Goal: Information Seeking & Learning: Learn about a topic

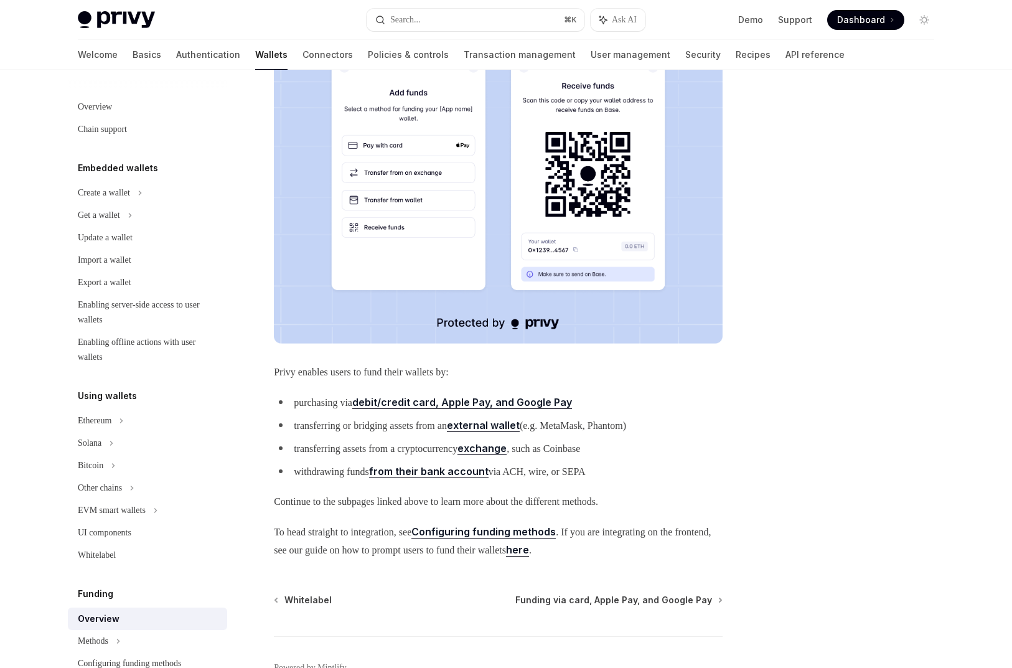
scroll to position [240, 0]
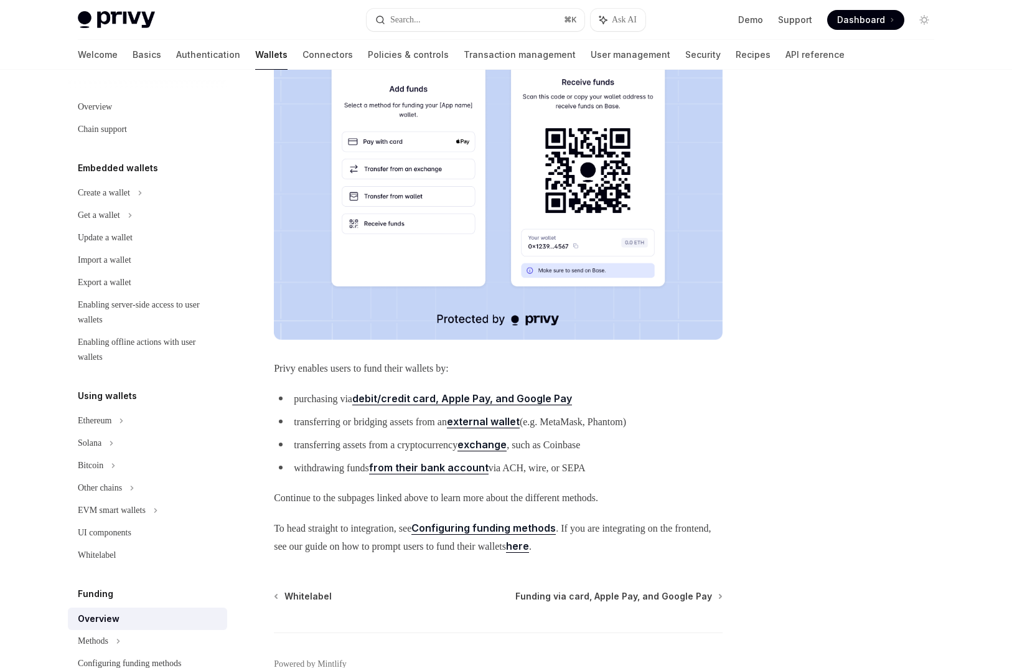
click at [519, 418] on strong "external wallet" at bounding box center [483, 421] width 73 height 12
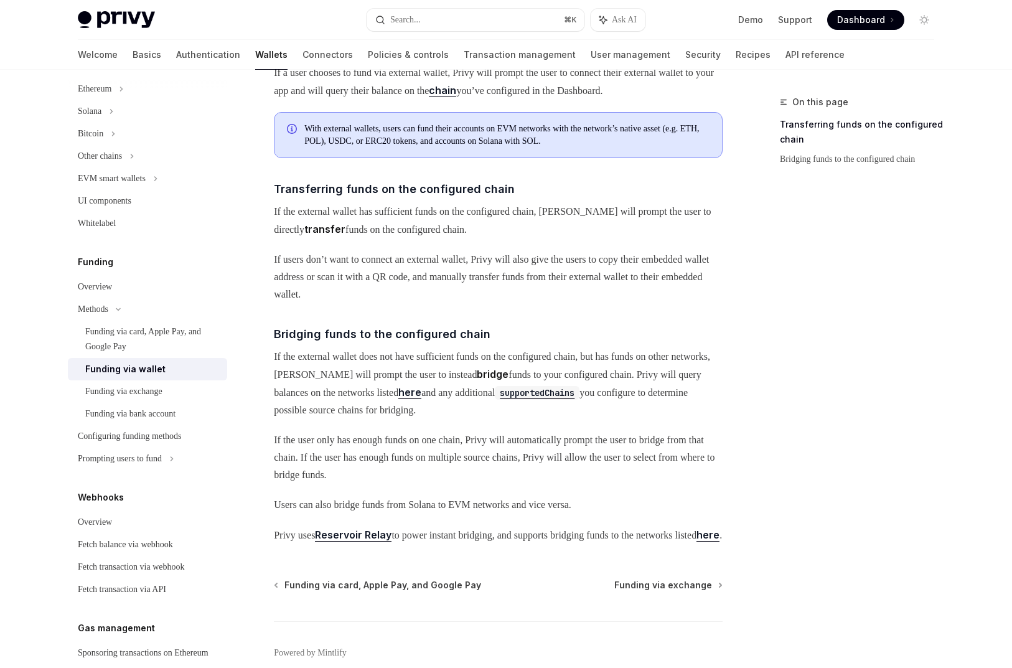
scroll to position [159, 0]
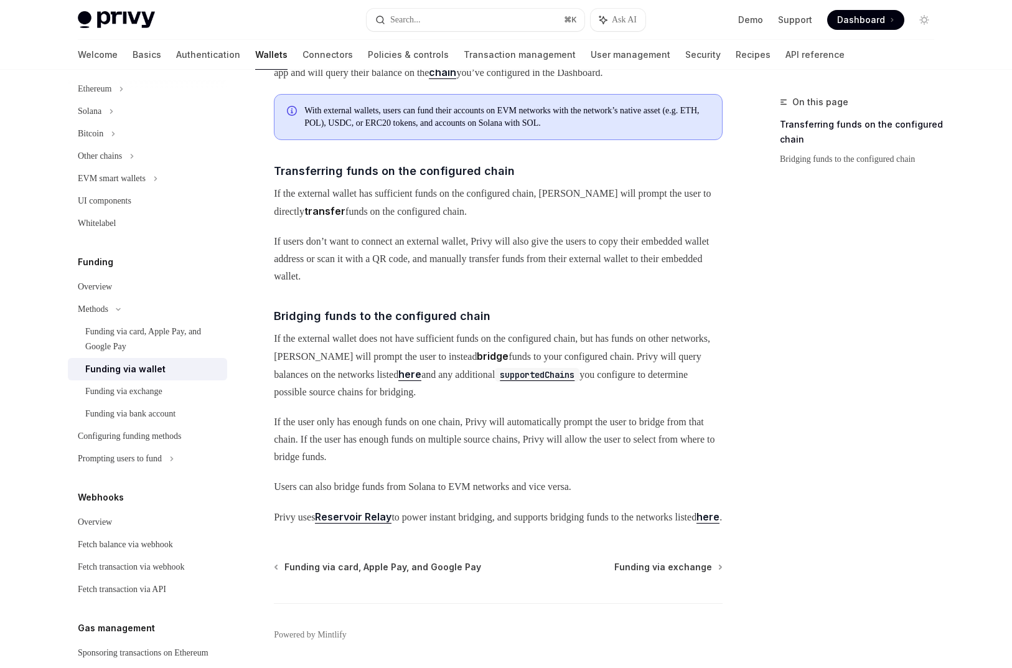
click at [421, 381] on link "here" at bounding box center [409, 374] width 23 height 13
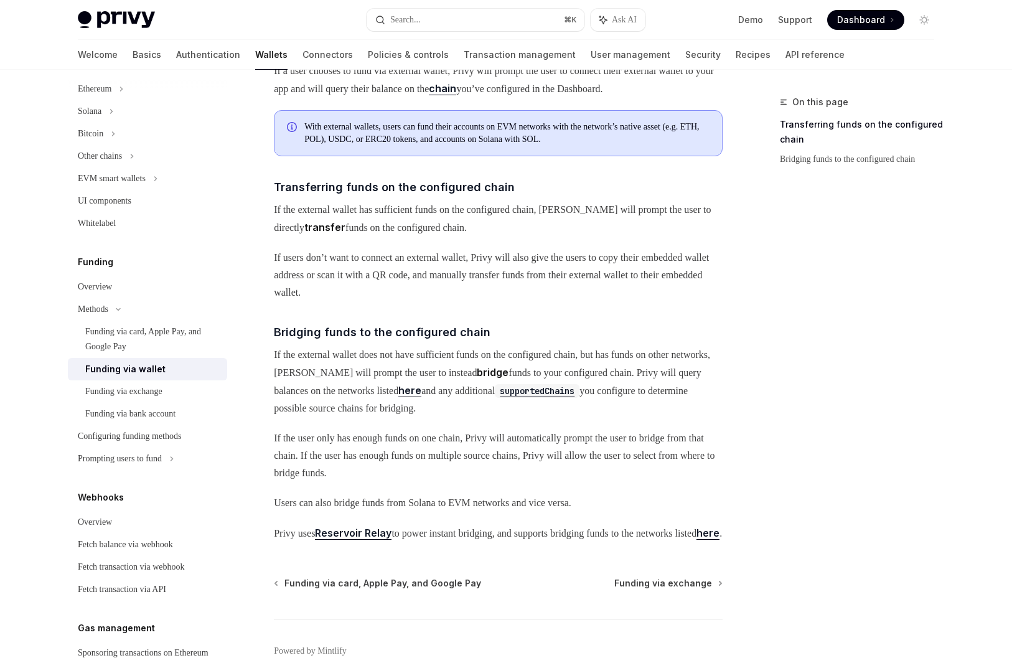
scroll to position [120, 0]
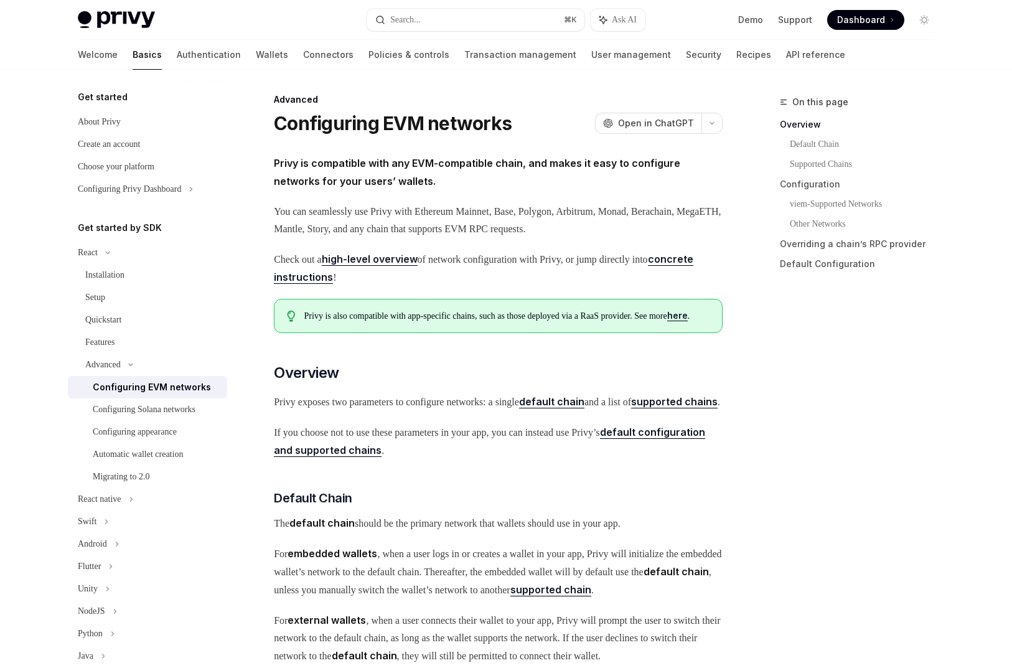
type textarea "*"
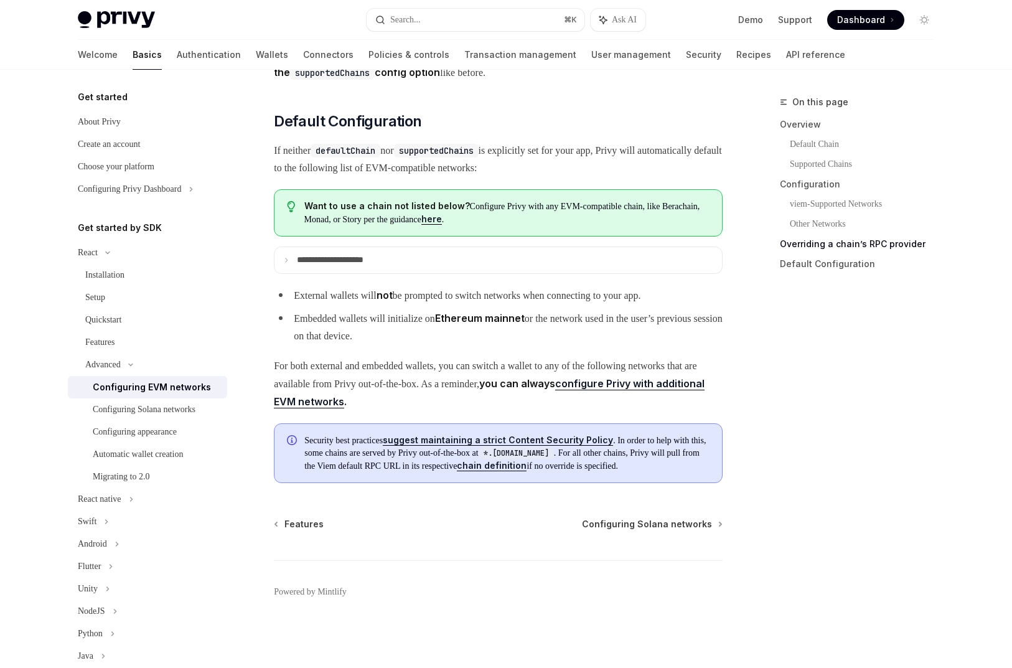
scroll to position [3087, 0]
click at [444, 10] on button "Search... ⌘ K" at bounding box center [475, 20] width 218 height 22
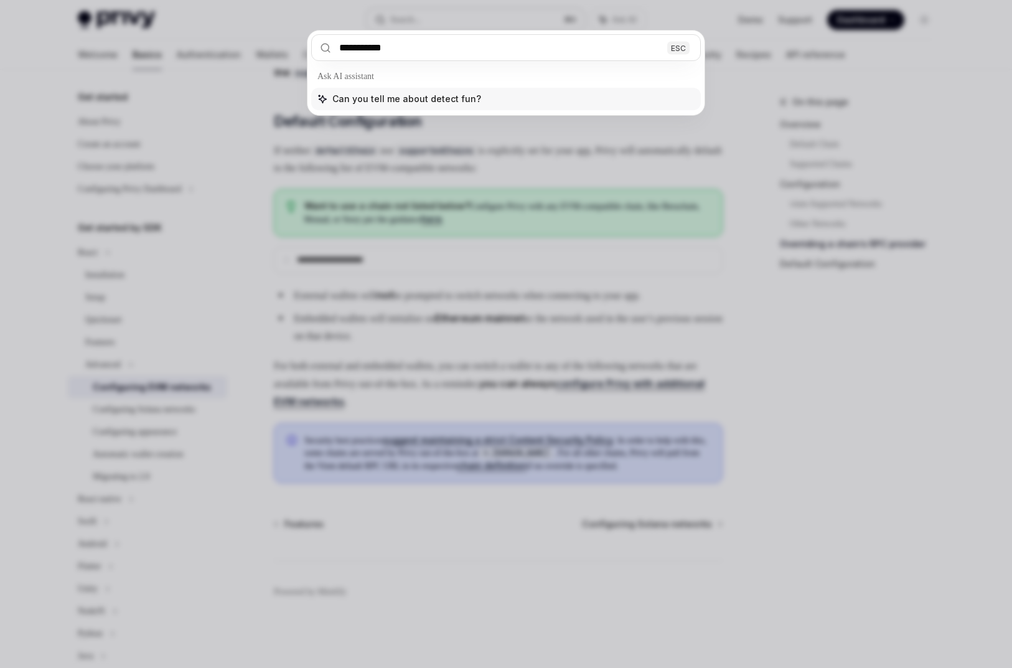
type input "**********"
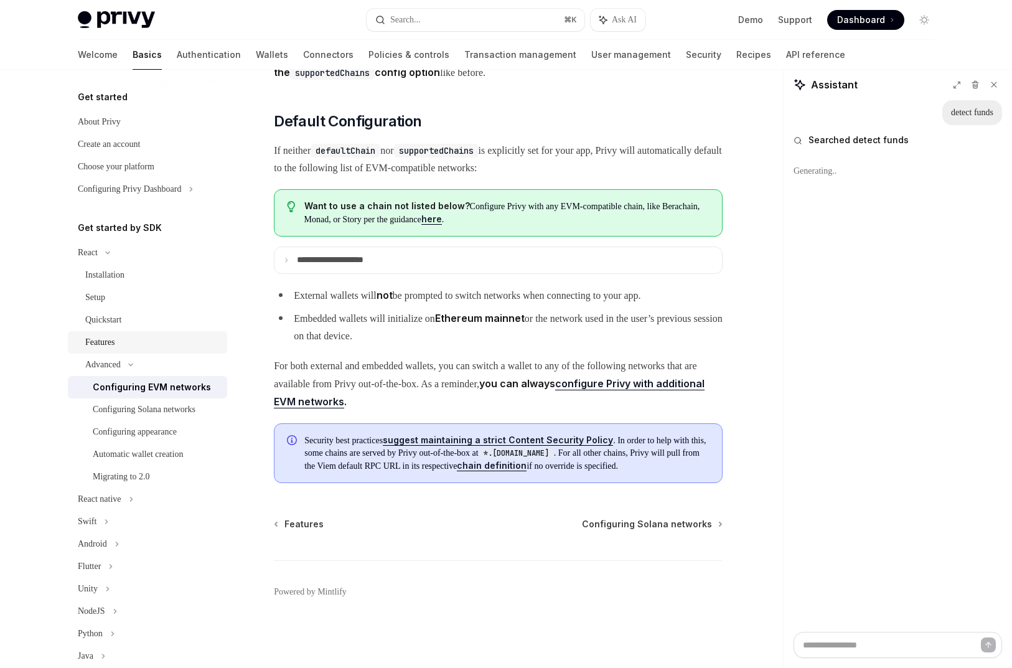
click at [189, 333] on link "Features" at bounding box center [147, 342] width 159 height 22
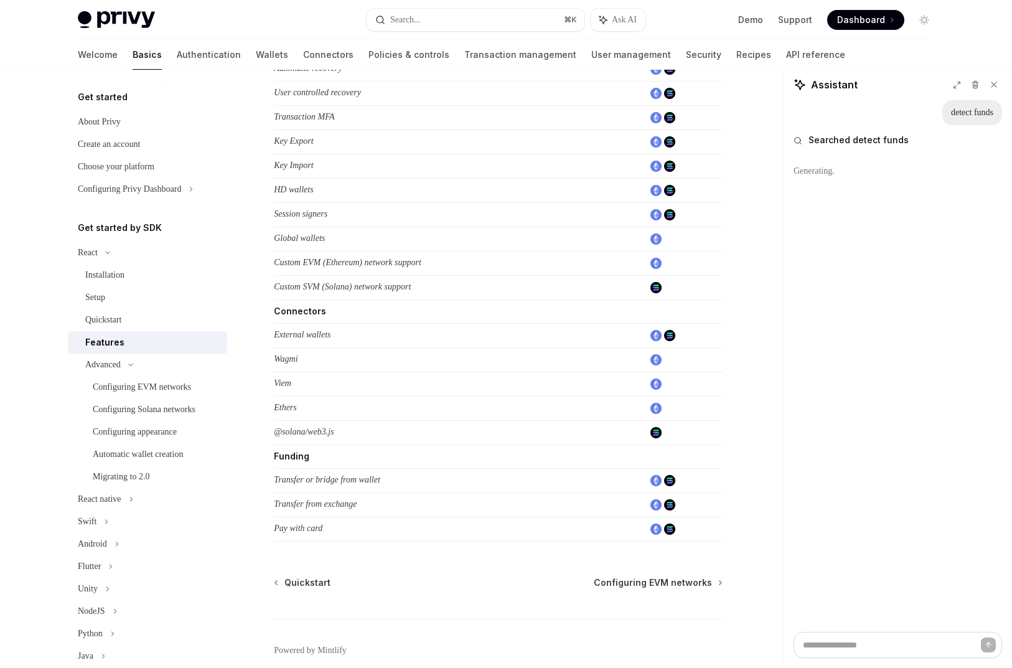
scroll to position [609, 0]
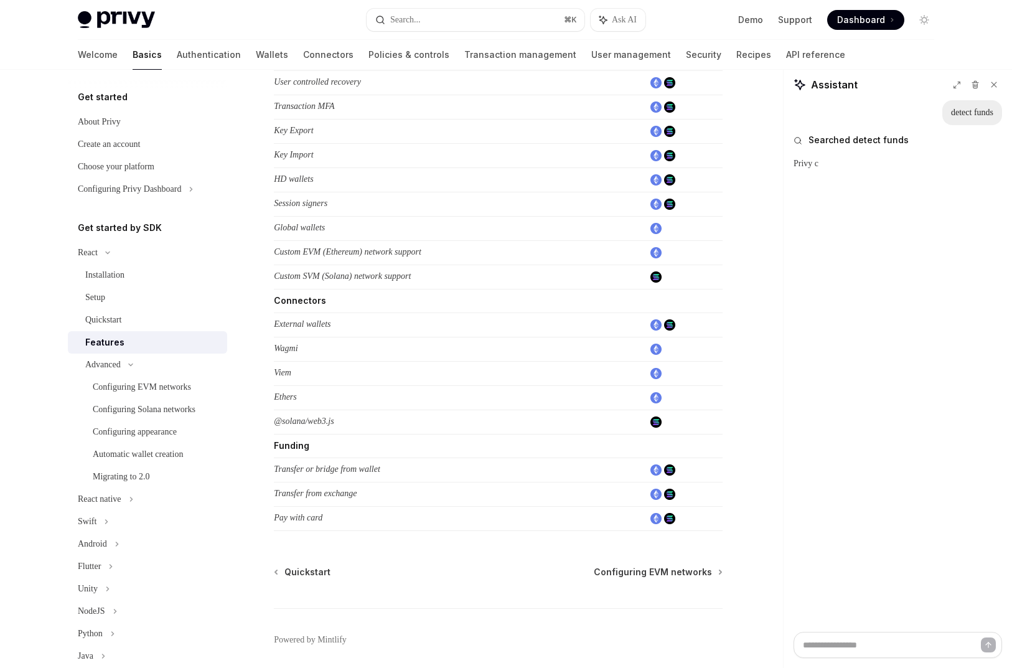
type textarea "*"
